Goal: Transaction & Acquisition: Purchase product/service

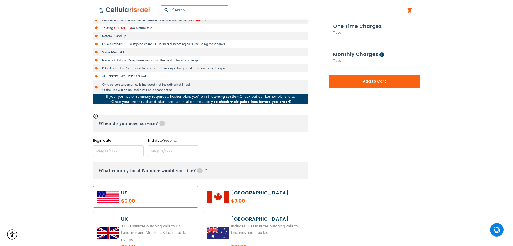
scroll to position [162, 0]
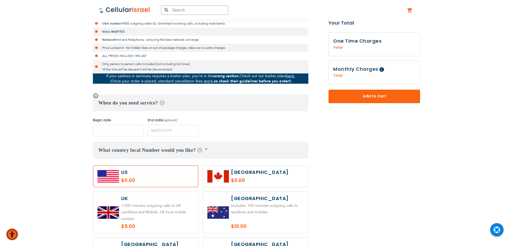
click at [116, 129] on input "name" at bounding box center [118, 131] width 51 height 12
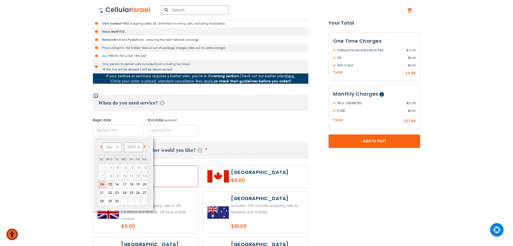
click at [109, 185] on link "15" at bounding box center [109, 184] width 8 height 8
type input "[DATE]"
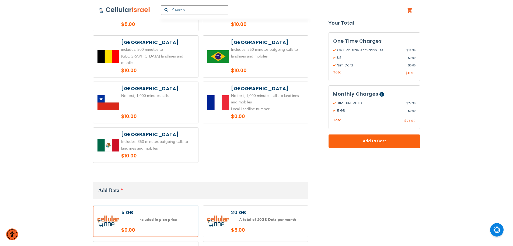
scroll to position [431, 0]
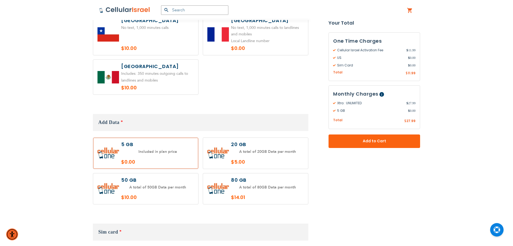
click at [221, 146] on label at bounding box center [255, 152] width 105 height 31
radio input "true"
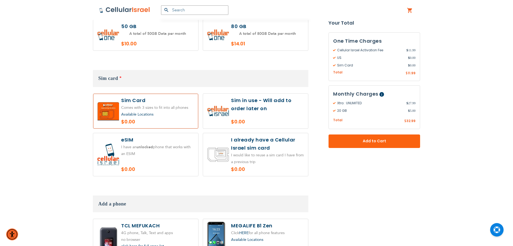
scroll to position [593, 0]
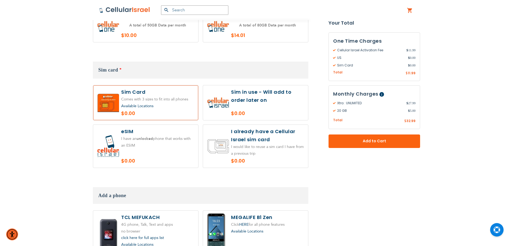
click at [267, 96] on label at bounding box center [255, 102] width 105 height 35
radio input "true"
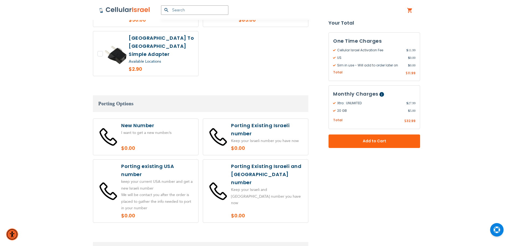
scroll to position [1024, 0]
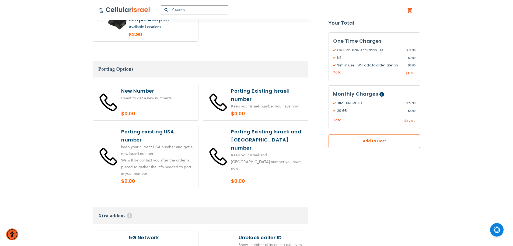
click at [341, 138] on button "Add to Cart" at bounding box center [375, 140] width 92 height 13
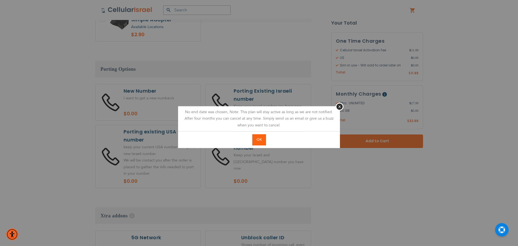
click at [258, 141] on span "OK" at bounding box center [258, 139] width 5 height 5
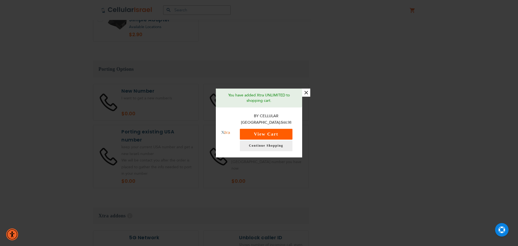
click at [265, 131] on button "View Cart" at bounding box center [266, 134] width 53 height 11
